Goal: Task Accomplishment & Management: Manage account settings

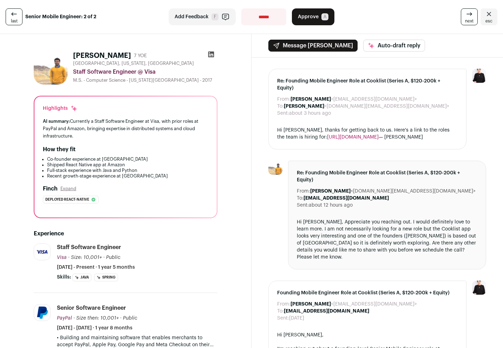
scroll to position [110, 0]
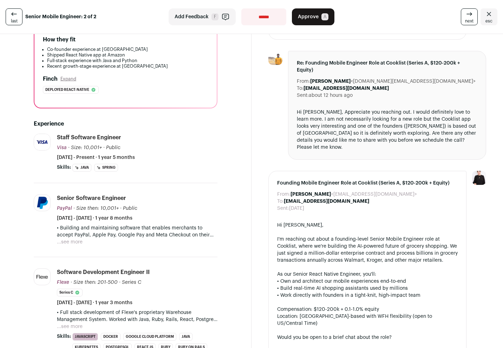
click at [78, 243] on button "...see more" at bounding box center [70, 242] width 26 height 7
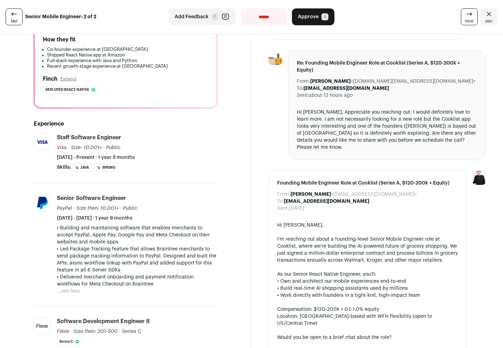
drag, startPoint x: 88, startPoint y: 231, endPoint x: 189, endPoint y: 287, distance: 116.0
click at [189, 287] on div "• Building and maintaining software that enables merchants to accept PayPal, Ap…" at bounding box center [137, 256] width 160 height 63
click at [189, 287] on p "• Delivered merchant onboarding and payment notification workflows for Meta Che…" at bounding box center [137, 281] width 160 height 14
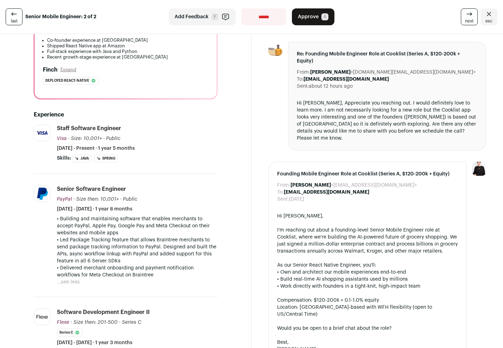
scroll to position [279, 0]
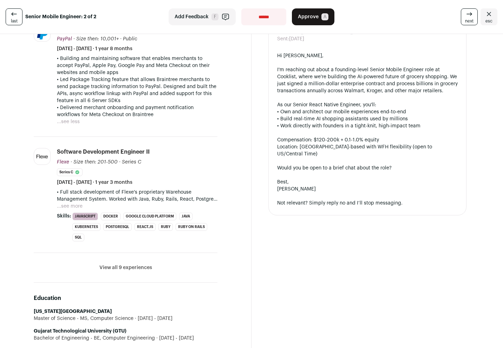
click at [141, 271] on button "View all 9 experiences" at bounding box center [125, 267] width 53 height 7
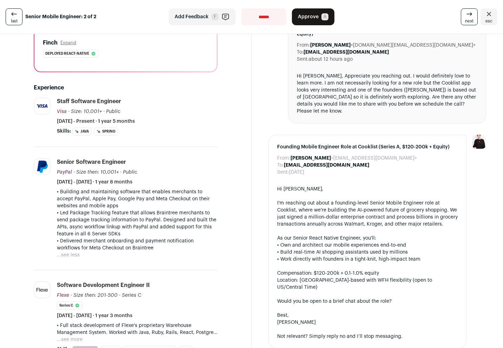
scroll to position [200, 0]
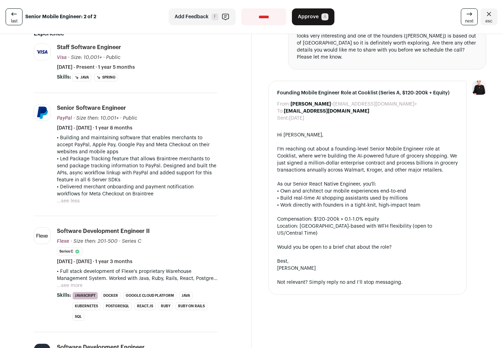
click at [80, 285] on button "...see more" at bounding box center [70, 285] width 26 height 7
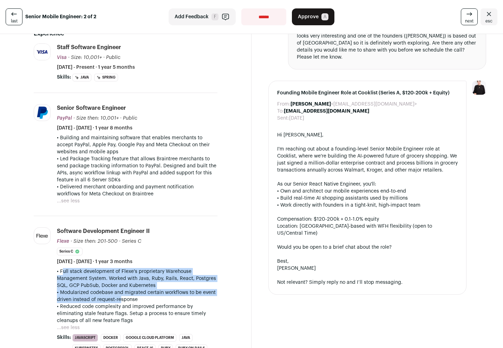
drag, startPoint x: 58, startPoint y: 271, endPoint x: 118, endPoint y: 298, distance: 65.7
click at [118, 298] on div "• Full stack development of Flexe's proprietary Warehouse Management System. Wo…" at bounding box center [137, 296] width 160 height 56
click at [118, 298] on p "• Modularized codebase and migrated certain workflows to be event driven instea…" at bounding box center [137, 296] width 160 height 14
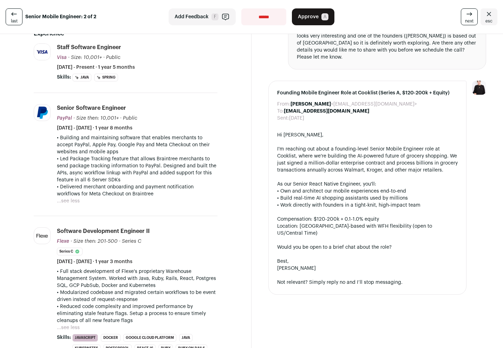
scroll to position [52, 0]
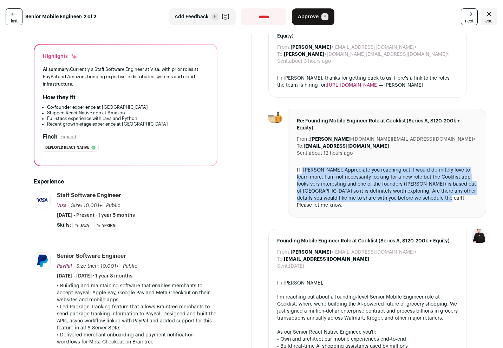
drag, startPoint x: 298, startPoint y: 171, endPoint x: 317, endPoint y: 203, distance: 37.3
click at [317, 203] on div "Re: Founding Mobile Engineer Role at Cooklist (Series A, $120-200k + Equity) Fr…" at bounding box center [387, 163] width 198 height 109
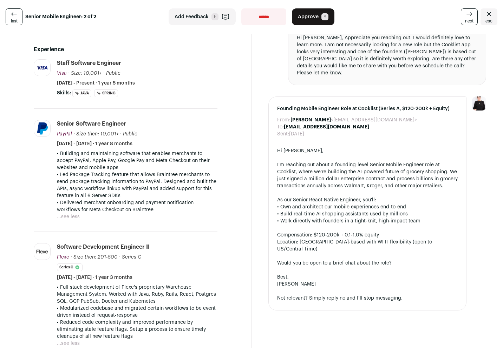
scroll to position [0, 0]
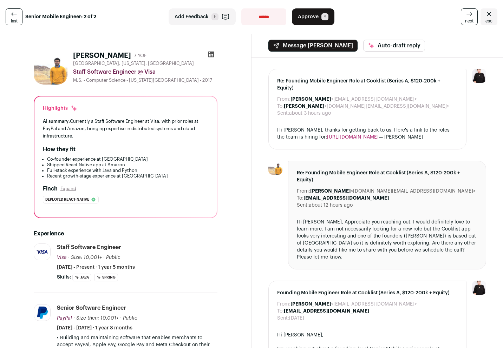
click at [266, 16] on select "**********" at bounding box center [263, 16] width 45 height 17
select select "**********"
click at [241, 8] on select "**********" at bounding box center [263, 16] width 45 height 17
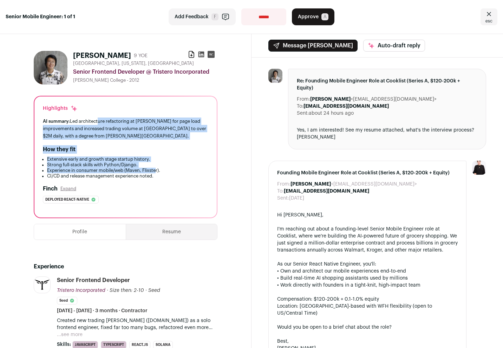
drag, startPoint x: 97, startPoint y: 121, endPoint x: 157, endPoint y: 171, distance: 78.5
click at [157, 171] on div "Highlights AI summary: Led architecture refactoring at Kraft Heinz for page loa…" at bounding box center [125, 157] width 182 height 121
click at [157, 171] on li "Experience in consumer mobile/web (Maven, Flixster)." at bounding box center [127, 171] width 161 height 6
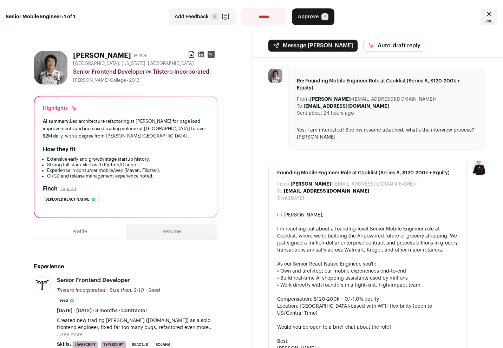
scroll to position [87, 0]
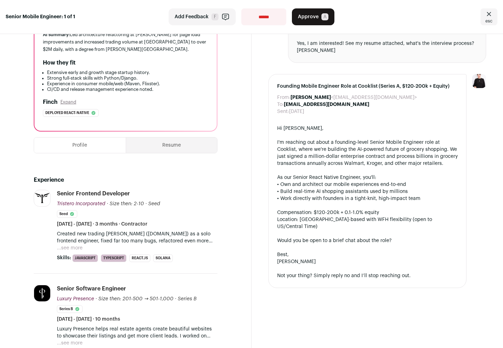
click at [73, 247] on button "...see more" at bounding box center [70, 248] width 26 height 7
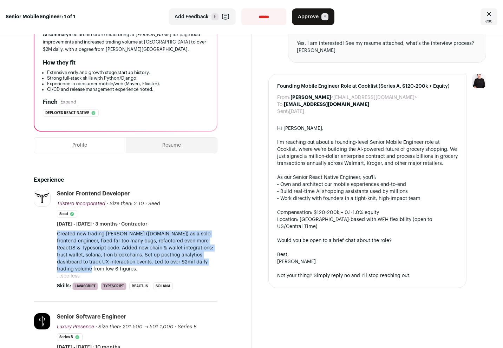
drag, startPoint x: 59, startPoint y: 238, endPoint x: 67, endPoint y: 267, distance: 30.5
click at [67, 267] on p "Created new trading dapp (app.mach.exchange) as a solo frontend engineer, fixed…" at bounding box center [137, 252] width 160 height 42
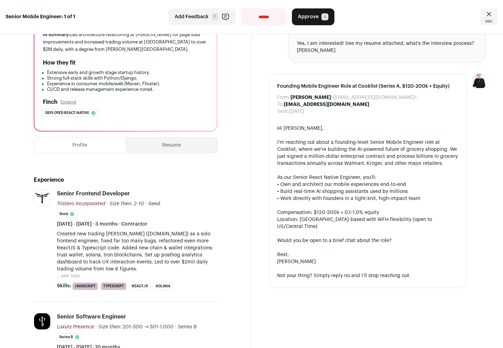
click at [99, 258] on p "Created new trading dapp (app.mach.exchange) as a solo frontend engineer, fixed…" at bounding box center [137, 252] width 160 height 42
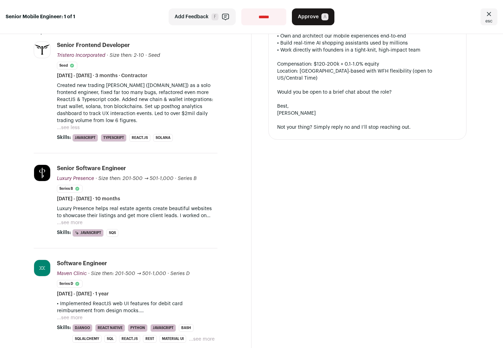
drag, startPoint x: 59, startPoint y: 166, endPoint x: 178, endPoint y: 192, distance: 122.4
click at [178, 192] on div "Senior Software Engineer Luxury Presence Luxury Presence luxurypresence.com Add…" at bounding box center [137, 184] width 160 height 38
click at [70, 221] on button "...see more" at bounding box center [70, 222] width 26 height 7
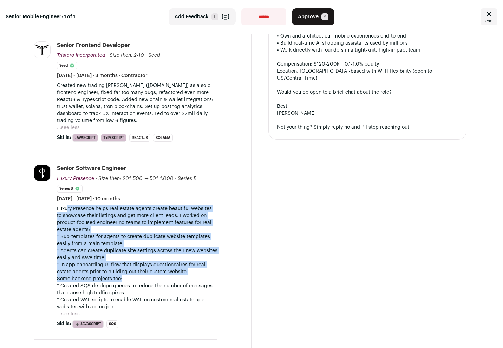
drag, startPoint x: 67, startPoint y: 206, endPoint x: 171, endPoint y: 282, distance: 128.1
click at [171, 282] on div "Luxury Presence helps real estate agents create beautiful websites to showcase …" at bounding box center [137, 257] width 160 height 105
click at [171, 282] on p "Some backend projects too:" at bounding box center [137, 278] width 160 height 7
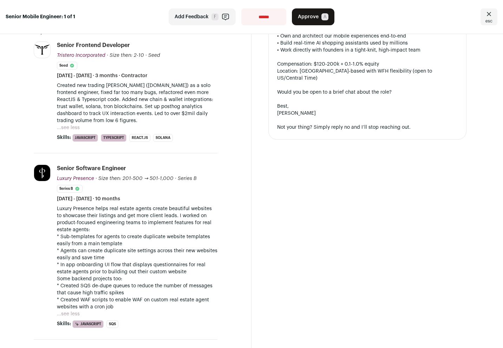
scroll to position [344, 0]
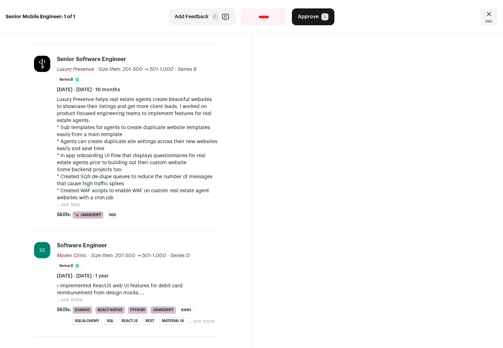
click at [77, 299] on button "...see more" at bounding box center [70, 300] width 26 height 7
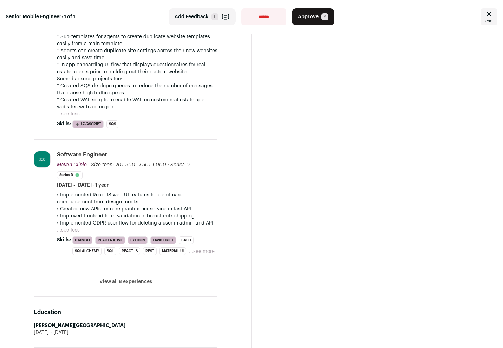
scroll to position [0, 0]
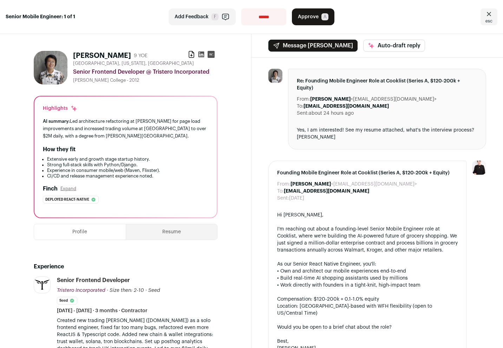
click at [152, 60] on div "Susan Tan 9 YOE Download resume" at bounding box center [145, 56] width 144 height 10
drag, startPoint x: 82, startPoint y: 80, endPoint x: 156, endPoint y: 82, distance: 74.1
click at [156, 82] on div "Harvey Mudd College - 2012" at bounding box center [145, 81] width 144 height 6
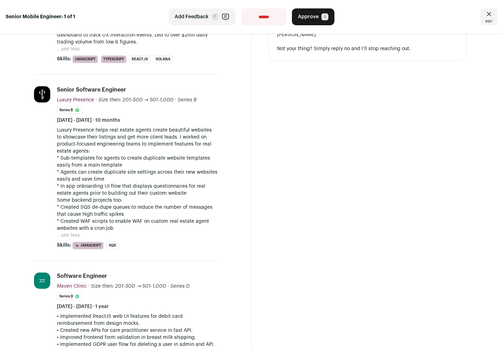
scroll to position [423, 0]
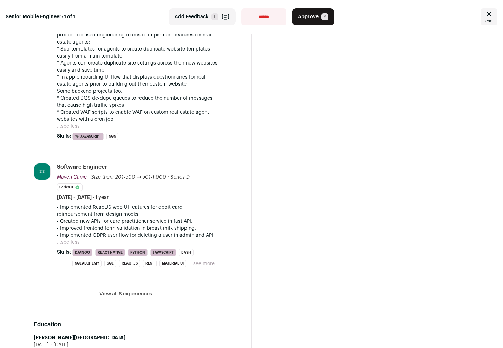
click at [71, 242] on button "...see less" at bounding box center [68, 242] width 23 height 7
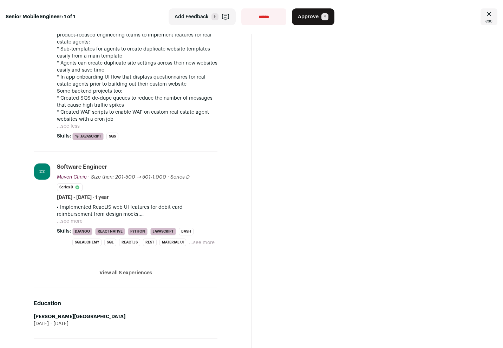
click at [72, 223] on button "...see more" at bounding box center [70, 221] width 26 height 7
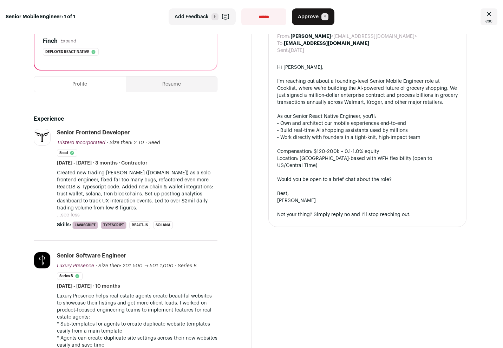
scroll to position [297, 0]
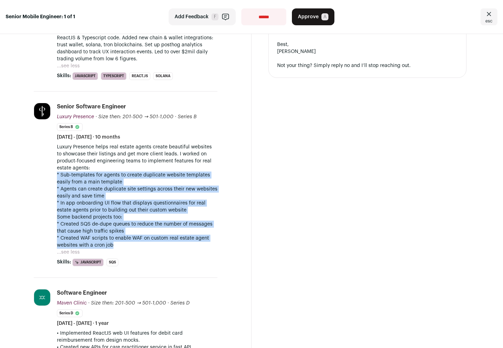
drag, startPoint x: 57, startPoint y: 174, endPoint x: 159, endPoint y: 247, distance: 125.9
click at [159, 247] on div "Luxury Presence helps real estate agents create beautiful websites to showcase …" at bounding box center [137, 196] width 160 height 105
click at [79, 206] on p "* In app onboarding UI flow that displays questionnaires for real estate agents…" at bounding box center [137, 207] width 160 height 14
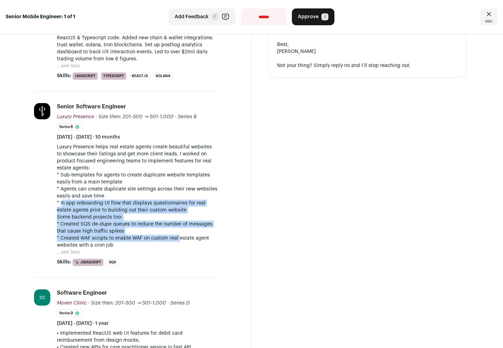
drag, startPoint x: 62, startPoint y: 203, endPoint x: 178, endPoint y: 238, distance: 121.0
click at [178, 238] on div "Luxury Presence helps real estate agents create beautiful websites to showcase …" at bounding box center [137, 196] width 160 height 105
click at [178, 238] on p "* Created WAF scripts to enable WAF on custom real estate agent websites with a…" at bounding box center [137, 242] width 160 height 14
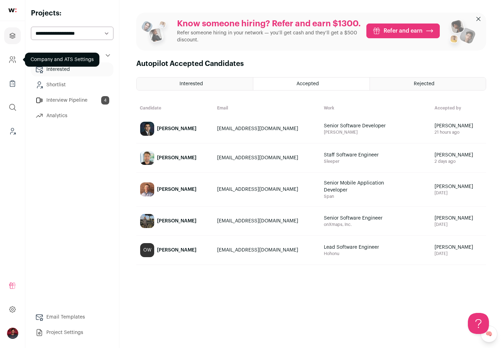
click at [9, 61] on icon "Company and ATS Settings" at bounding box center [12, 59] width 8 height 8
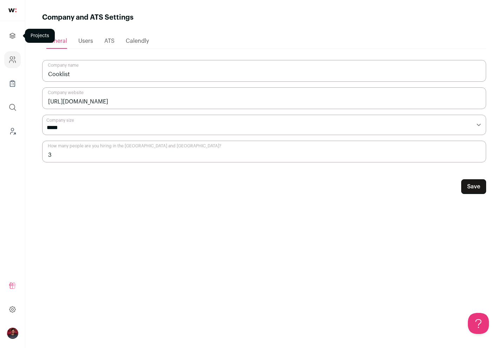
click at [14, 34] on icon "Projects" at bounding box center [12, 35] width 5 height 5
click at [11, 34] on icon "Projects" at bounding box center [12, 35] width 5 height 5
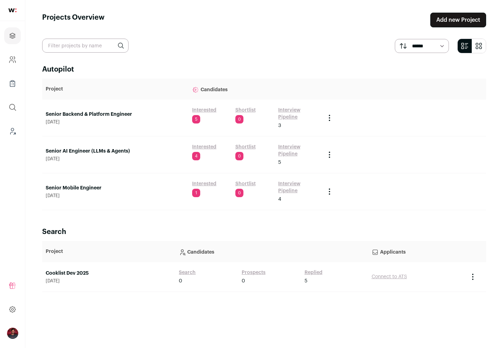
click at [209, 110] on link "Interested" at bounding box center [204, 110] width 24 height 7
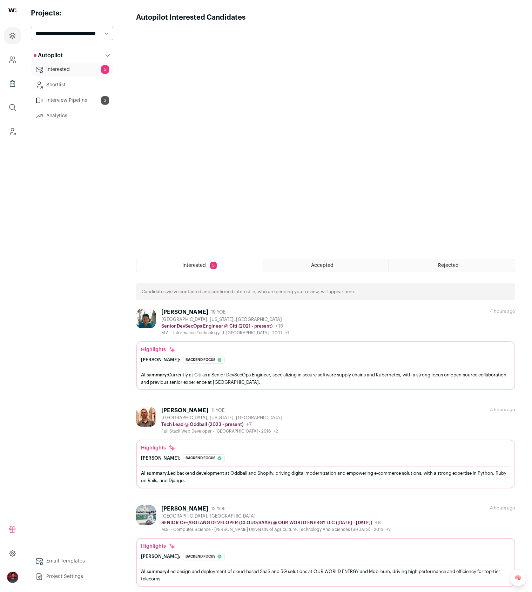
click at [144, 318] on img at bounding box center [146, 318] width 20 height 20
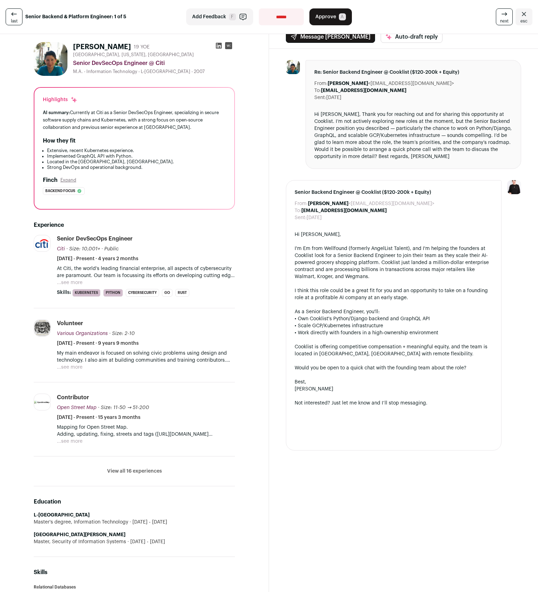
scroll to position [53, 0]
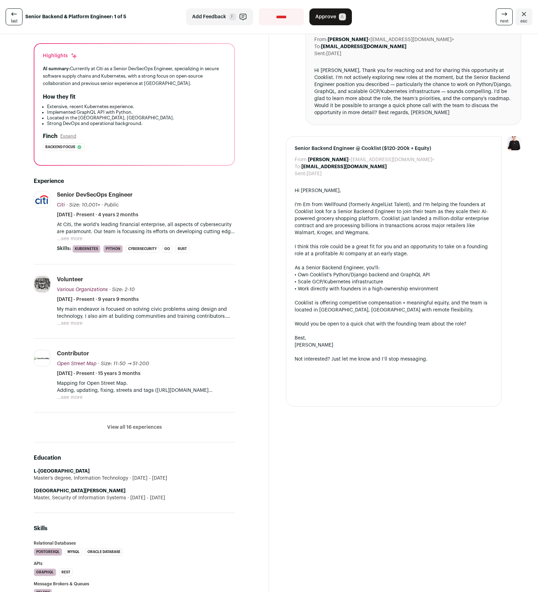
click at [146, 348] on button "View all 16 experiences" at bounding box center [134, 427] width 55 height 7
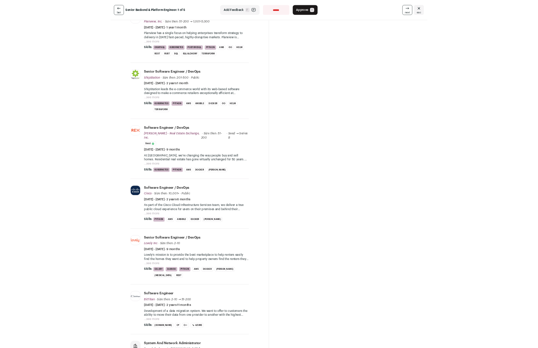
scroll to position [0, 0]
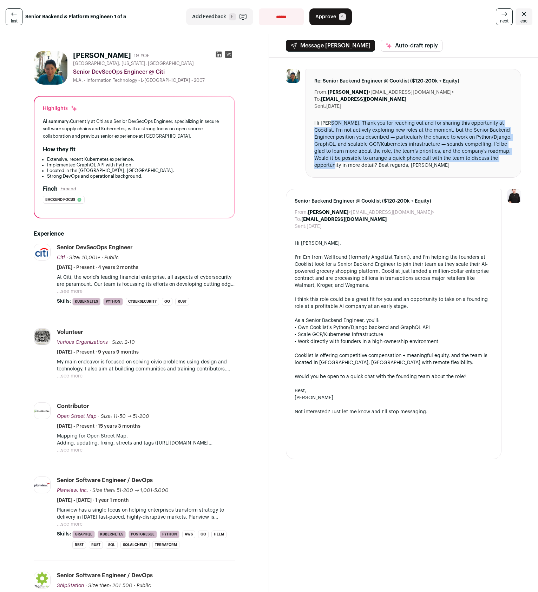
drag, startPoint x: 328, startPoint y: 121, endPoint x: 351, endPoint y: 168, distance: 52.4
click at [351, 168] on div "Hi [PERSON_NAME], Thank you for reaching out and for sharing this opportunity a…" at bounding box center [413, 144] width 198 height 49
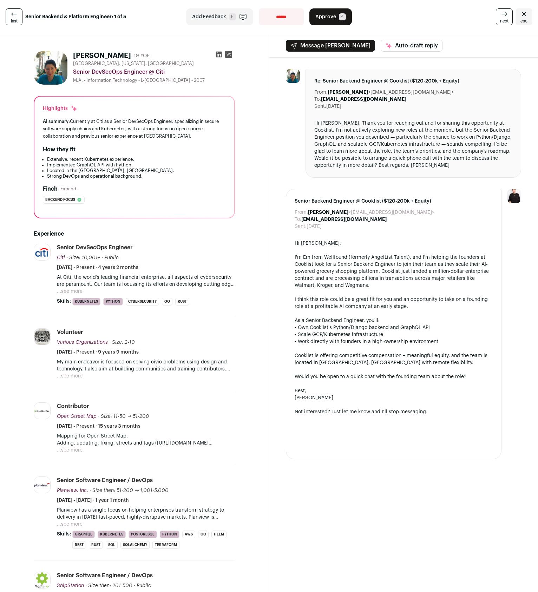
click at [217, 54] on icon at bounding box center [219, 55] width 6 height 6
click at [68, 348] on button "...see more" at bounding box center [70, 375] width 26 height 7
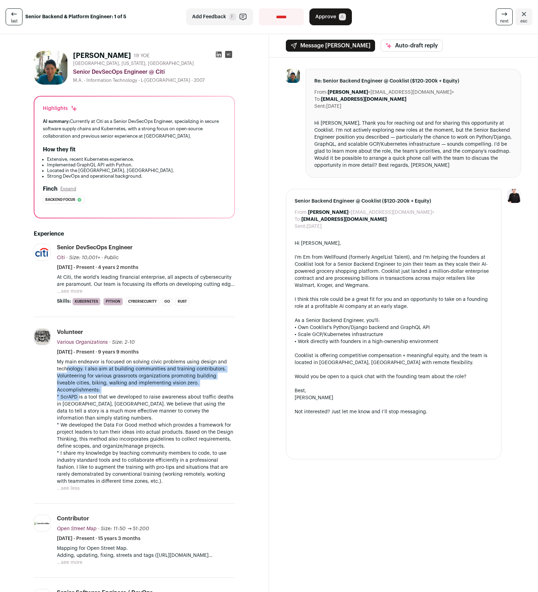
drag, startPoint x: 68, startPoint y: 372, endPoint x: 78, endPoint y: 394, distance: 23.9
click at [78, 348] on div "My main endeavor is focused on solving civic problems using design and technolo…" at bounding box center [146, 421] width 178 height 126
click at [78, 348] on p "* ScrAPD is a tool that we developed to raise awareness about traffic deaths in…" at bounding box center [146, 407] width 178 height 28
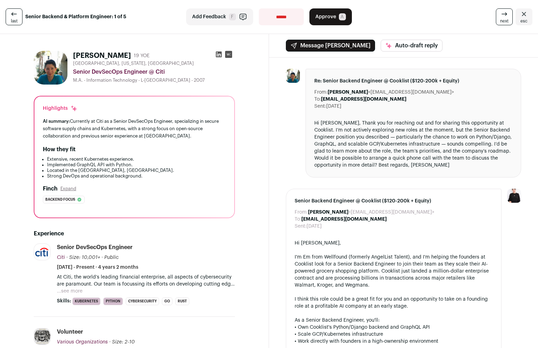
click at [215, 70] on div "Senior DevSecOps Engineer @ Citi" at bounding box center [154, 72] width 162 height 8
click at [339, 19] on span "A" at bounding box center [342, 16] width 7 height 7
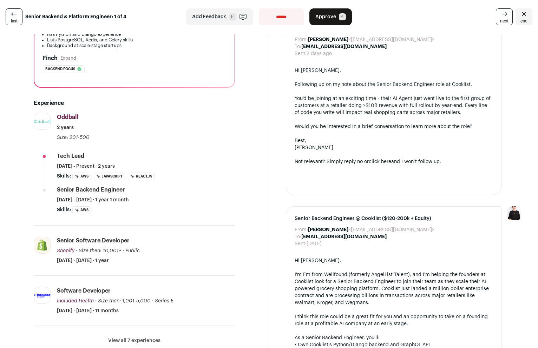
scroll to position [263, 0]
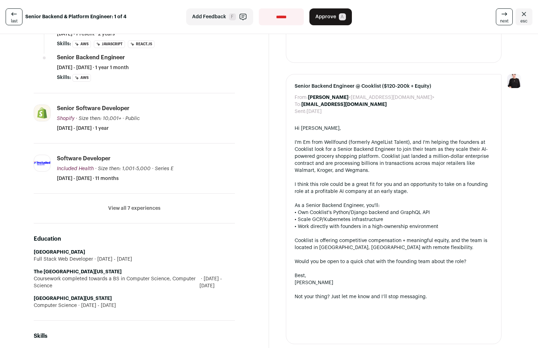
click at [142, 207] on button "View all 7 experiences" at bounding box center [134, 208] width 52 height 7
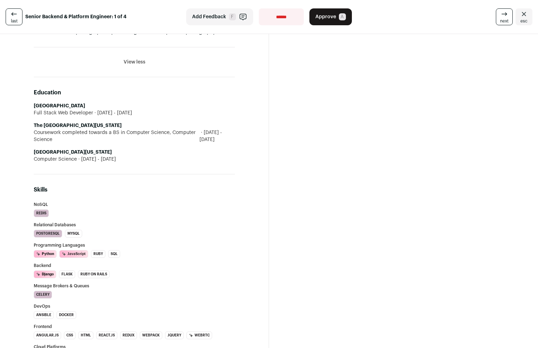
scroll to position [0, 0]
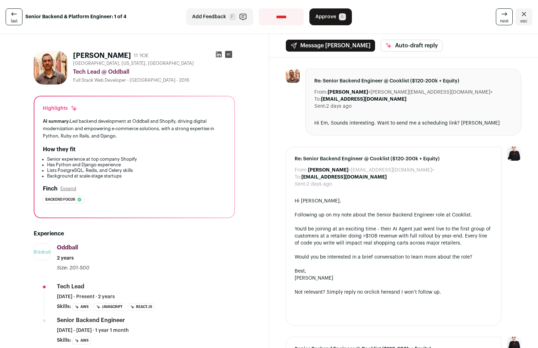
click at [276, 17] on select "**********" at bounding box center [281, 16] width 45 height 17
select select "**********"
click at [259, 8] on select "**********" at bounding box center [281, 16] width 45 height 17
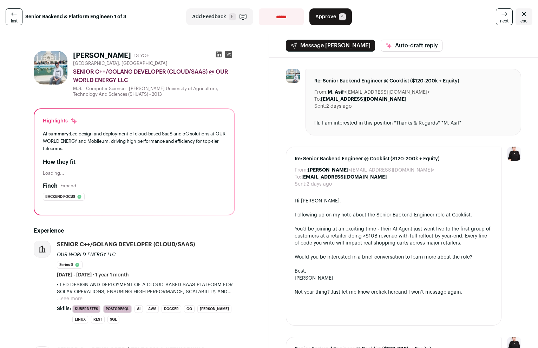
click at [72, 297] on button "...see more" at bounding box center [70, 298] width 26 height 7
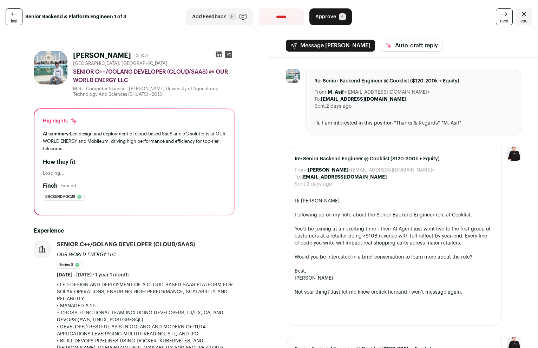
click at [280, 14] on select "**********" at bounding box center [281, 16] width 45 height 17
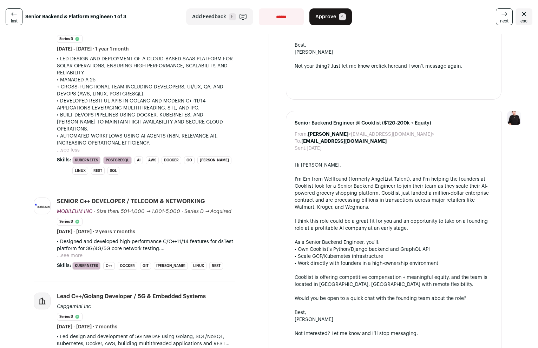
click at [286, 18] on select "**********" at bounding box center [281, 16] width 45 height 17
select select "**********"
click at [259, 8] on select "**********" at bounding box center [281, 16] width 45 height 17
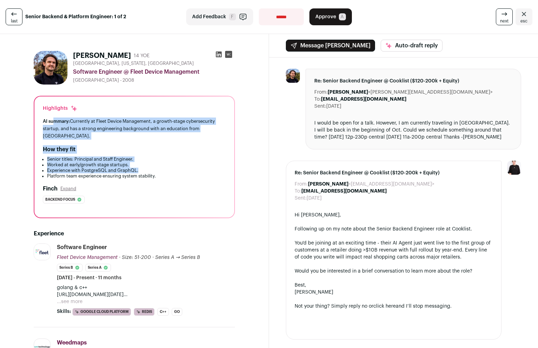
drag, startPoint x: 53, startPoint y: 119, endPoint x: 156, endPoint y: 170, distance: 115.2
click at [156, 170] on div "Highlights AI summary: Currently at Fleet Device Management, a growth-stage cyb…" at bounding box center [134, 157] width 200 height 121
click at [156, 170] on li "Experience with PostgreSQL and GraphQL." at bounding box center [136, 171] width 179 height 6
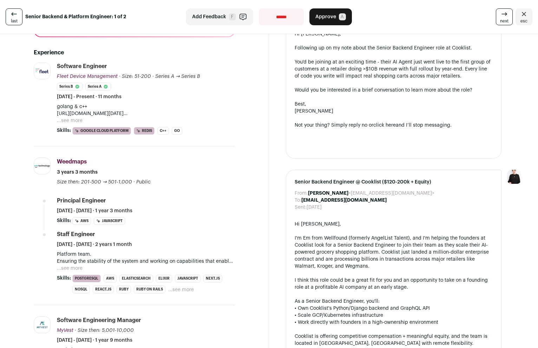
scroll to position [295, 0]
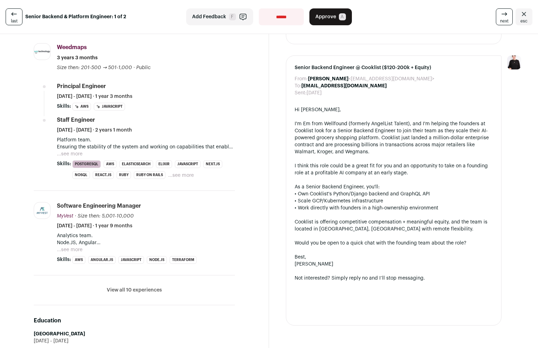
click at [153, 290] on button "View all 10 experiences" at bounding box center [134, 290] width 55 height 7
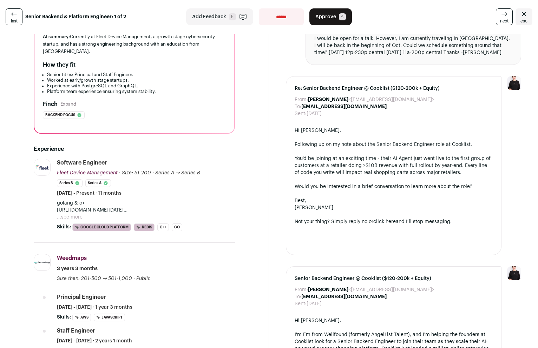
scroll to position [0, 0]
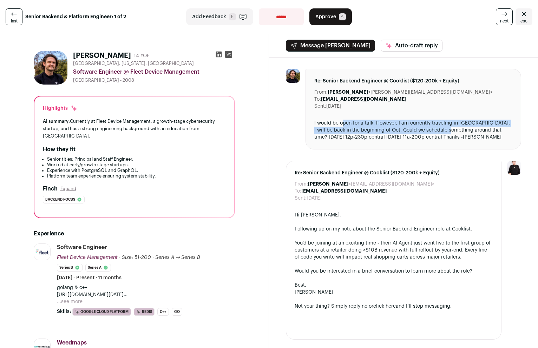
drag, startPoint x: 339, startPoint y: 124, endPoint x: 446, endPoint y: 129, distance: 107.5
click at [446, 129] on div "I would be open for a talk. However, I am currently traveling in [GEOGRAPHIC_DA…" at bounding box center [413, 130] width 198 height 21
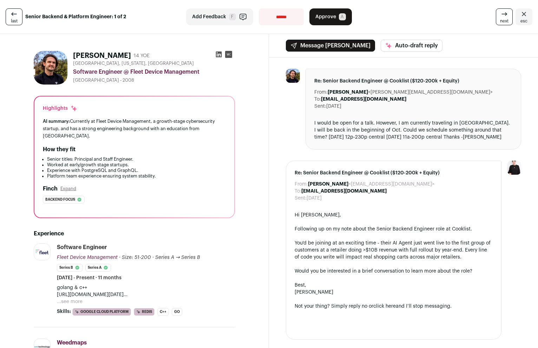
click at [332, 18] on span "Approve" at bounding box center [325, 16] width 21 height 7
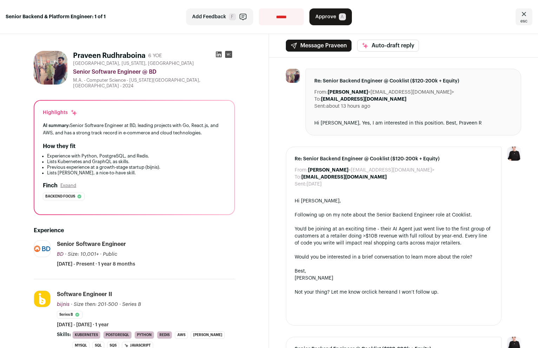
scroll to position [121, 0]
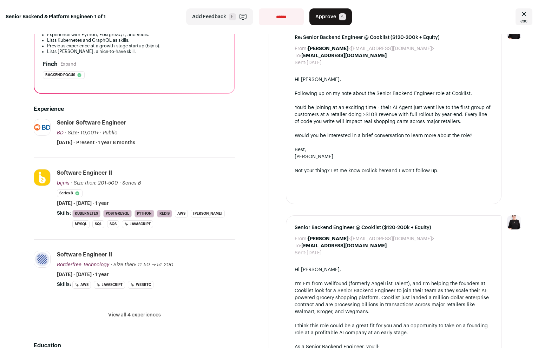
click at [146, 312] on button "View all 4 experiences" at bounding box center [134, 315] width 53 height 7
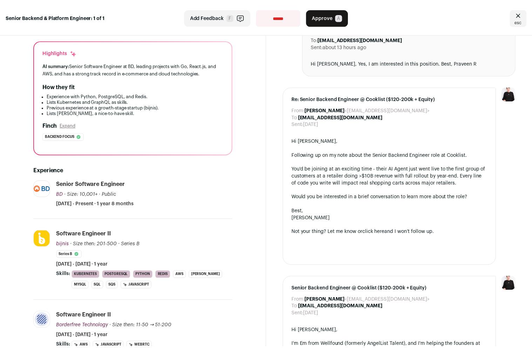
scroll to position [0, 0]
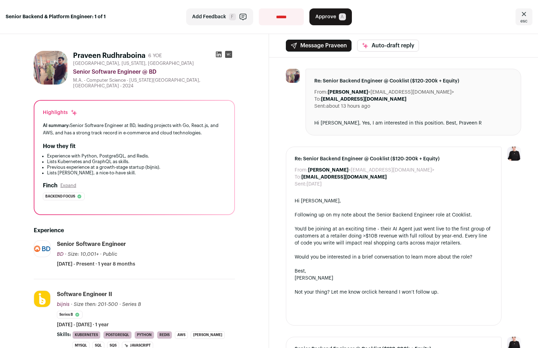
click at [217, 55] on icon at bounding box center [219, 55] width 6 height 6
click at [332, 15] on span "Approve" at bounding box center [325, 16] width 21 height 7
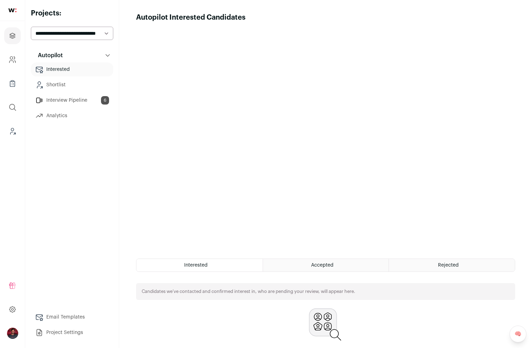
click at [60, 33] on select "**********" at bounding box center [72, 33] width 82 height 13
select select "*****"
click at [31, 27] on select "**********" at bounding box center [72, 33] width 82 height 13
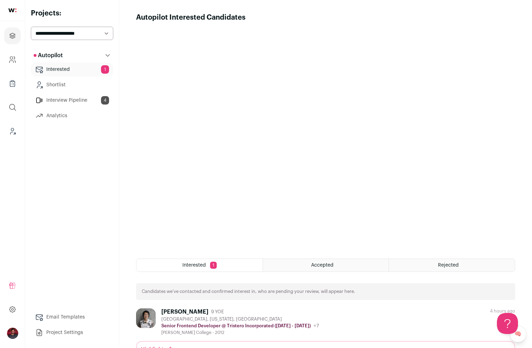
click at [71, 67] on link "Interested 1" at bounding box center [72, 69] width 82 height 14
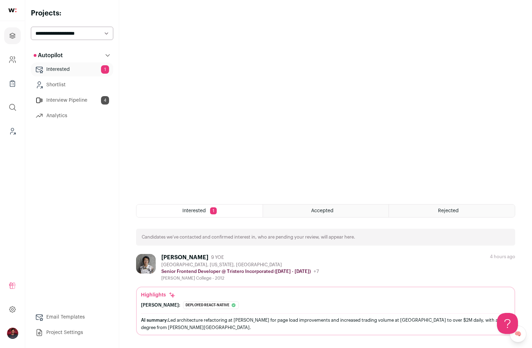
click at [179, 255] on div "Susan Tan" at bounding box center [184, 257] width 47 height 7
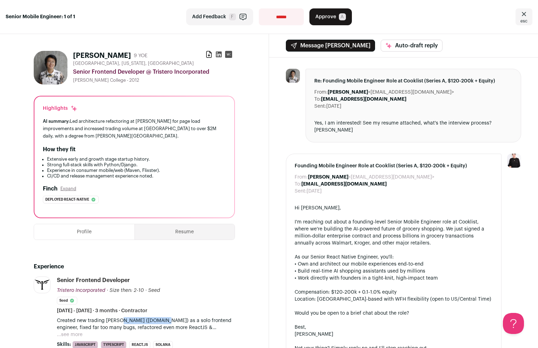
drag, startPoint x: 120, startPoint y: 320, endPoint x: 166, endPoint y: 322, distance: 46.0
click at [166, 322] on p "Created new trading dapp (app.mach.exchange) as a solo frontend engineer, fixed…" at bounding box center [146, 324] width 178 height 14
